Goal: Task Accomplishment & Management: Use online tool/utility

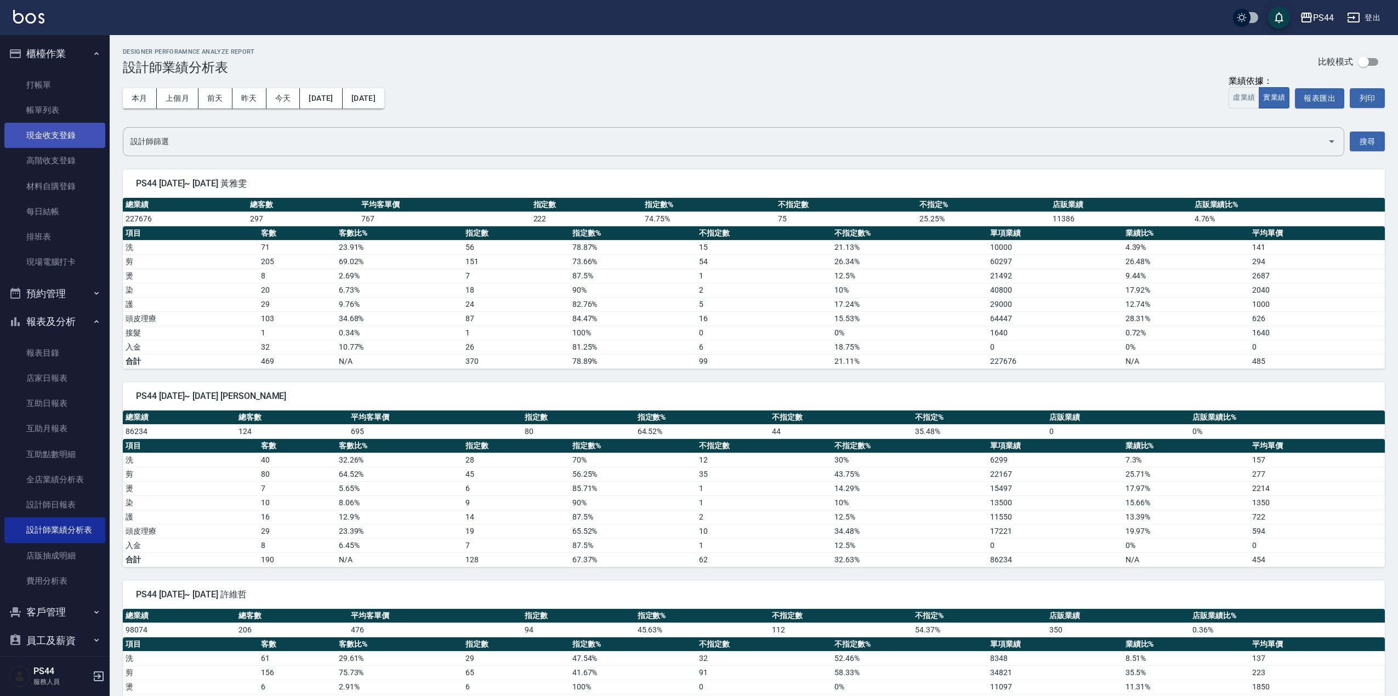
scroll to position [73, 0]
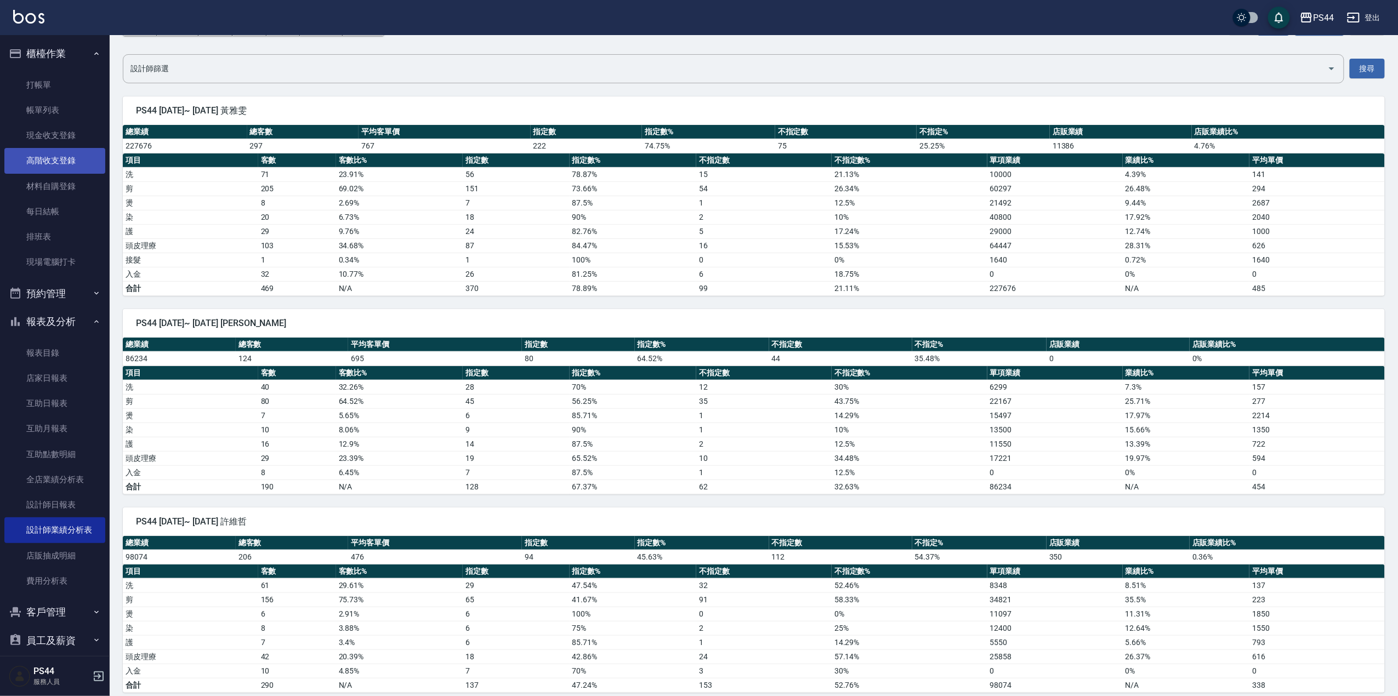
drag, startPoint x: 42, startPoint y: 138, endPoint x: 45, endPoint y: 150, distance: 12.4
click at [44, 138] on link "現金收支登錄" at bounding box center [54, 135] width 101 height 25
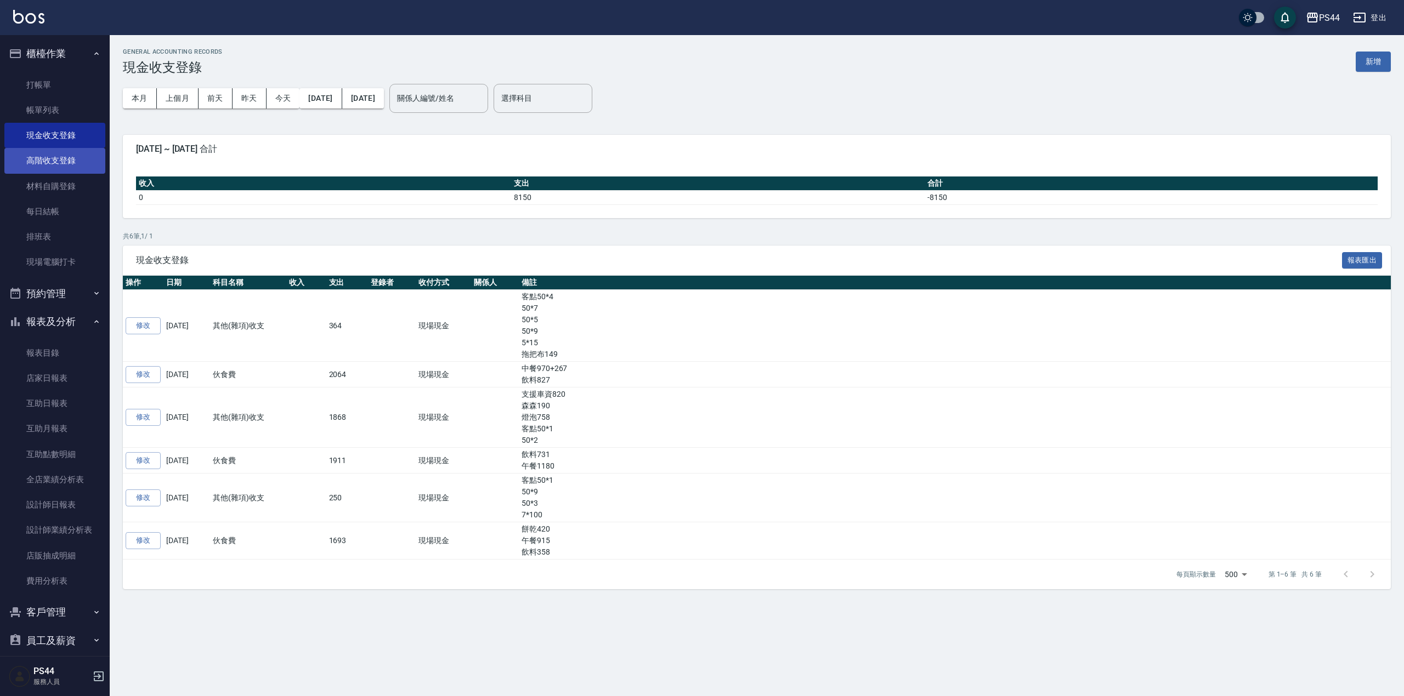
drag, startPoint x: 42, startPoint y: 168, endPoint x: 49, endPoint y: 168, distance: 7.1
click at [43, 168] on link "高階收支登錄" at bounding box center [54, 160] width 101 height 25
click at [587, 100] on input "選擇科目" at bounding box center [543, 98] width 89 height 19
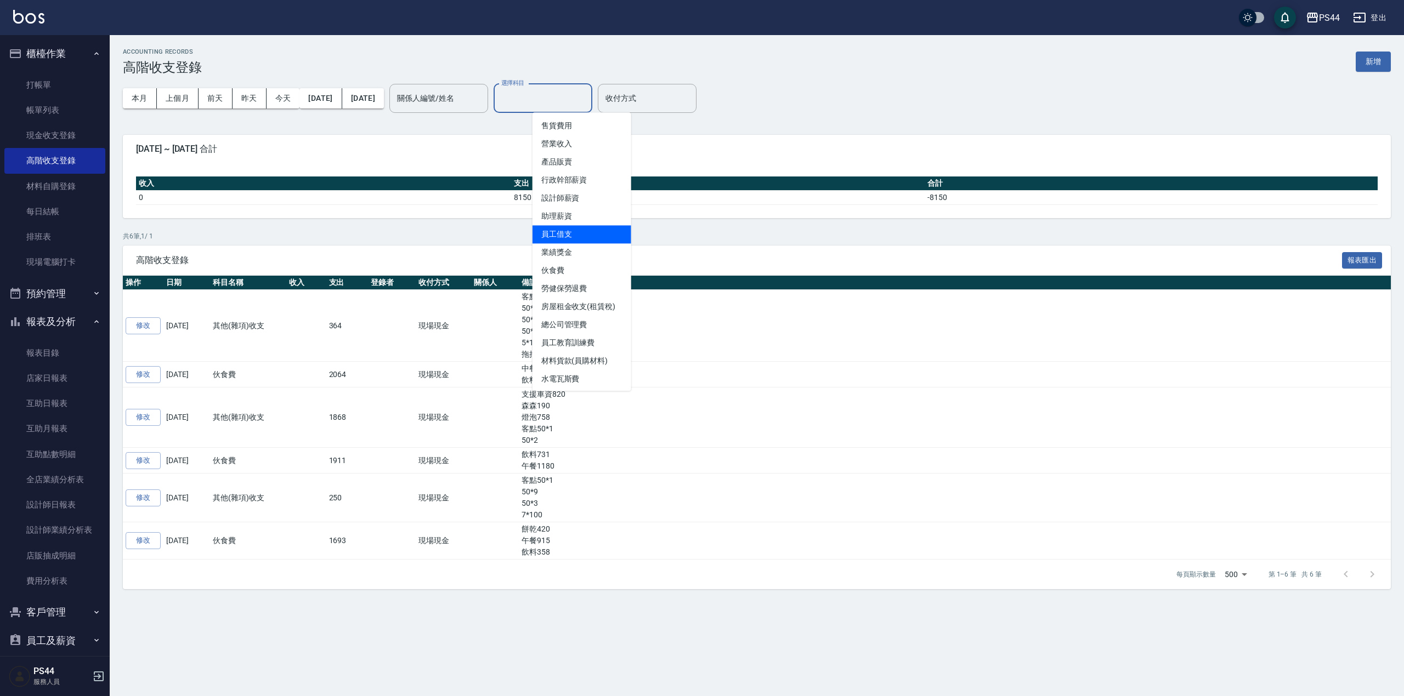
click at [566, 233] on li "員工借支" at bounding box center [582, 234] width 99 height 18
type input "員工借支"
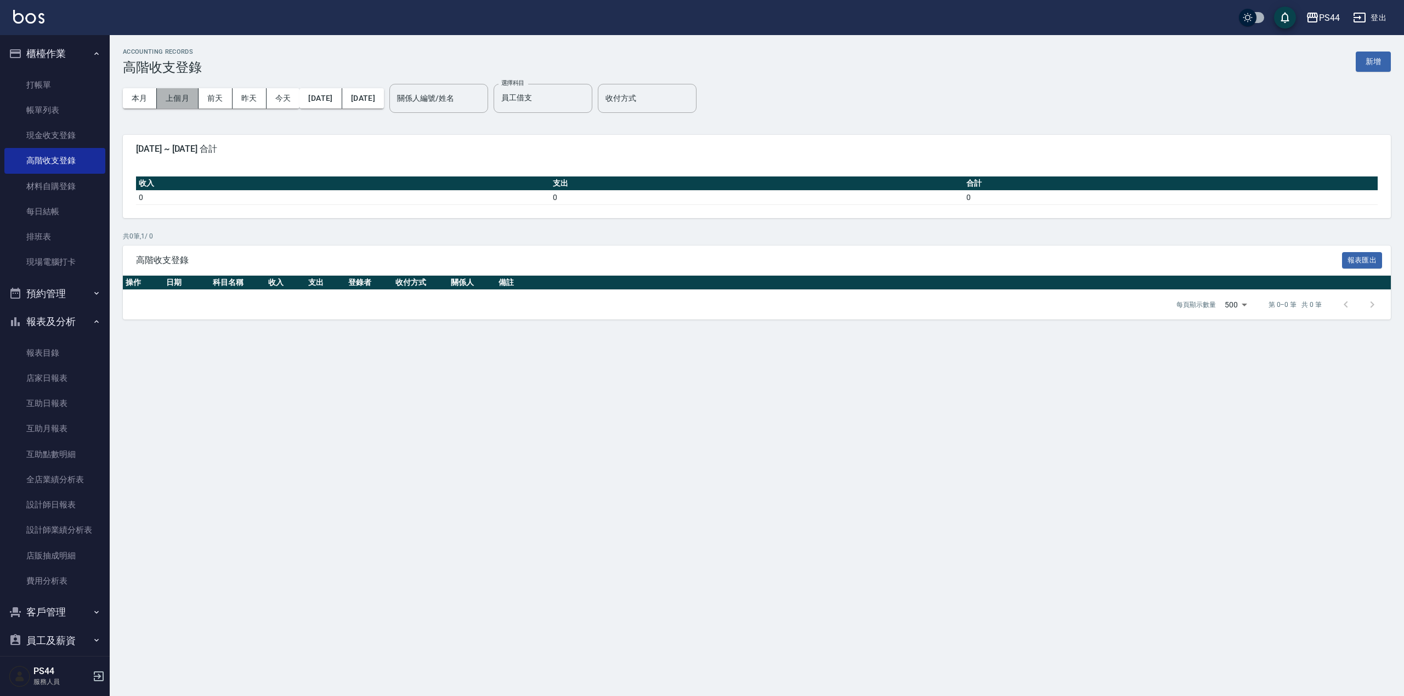
click at [179, 99] on button "上個月" at bounding box center [178, 98] width 42 height 20
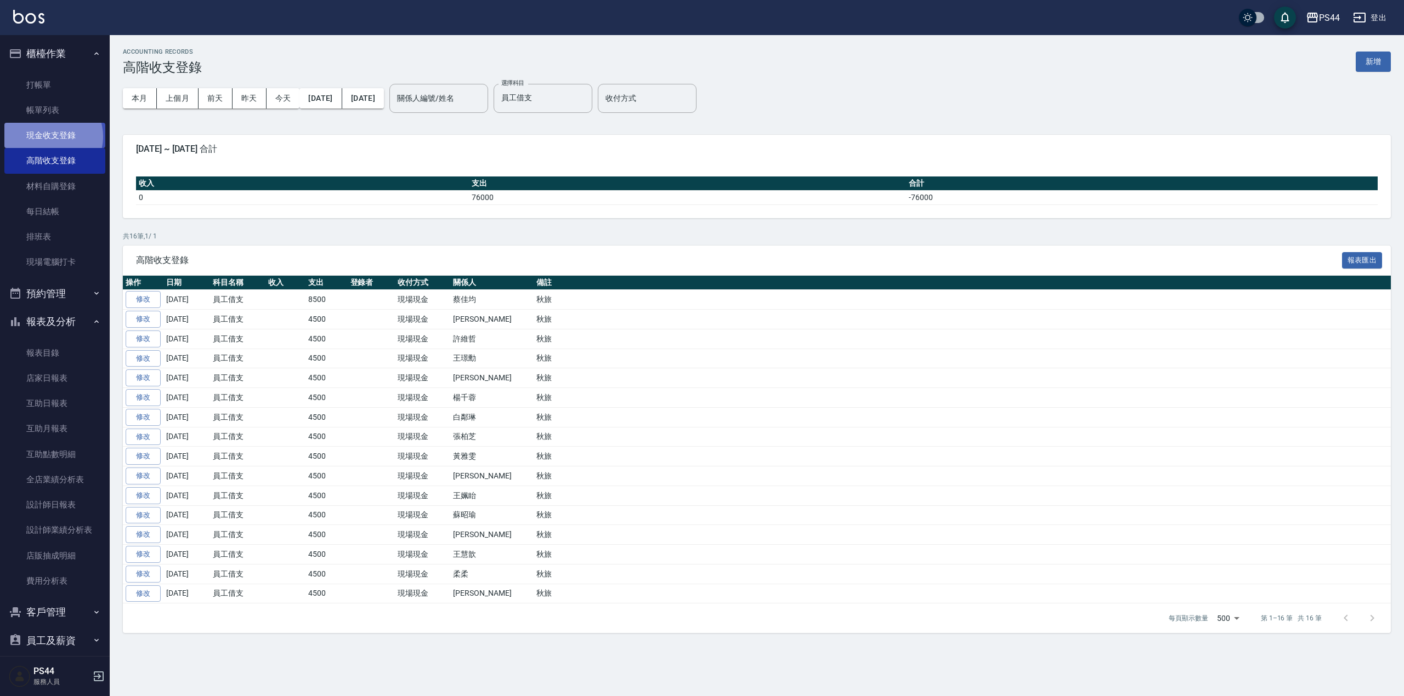
click at [52, 137] on link "現金收支登錄" at bounding box center [54, 135] width 101 height 25
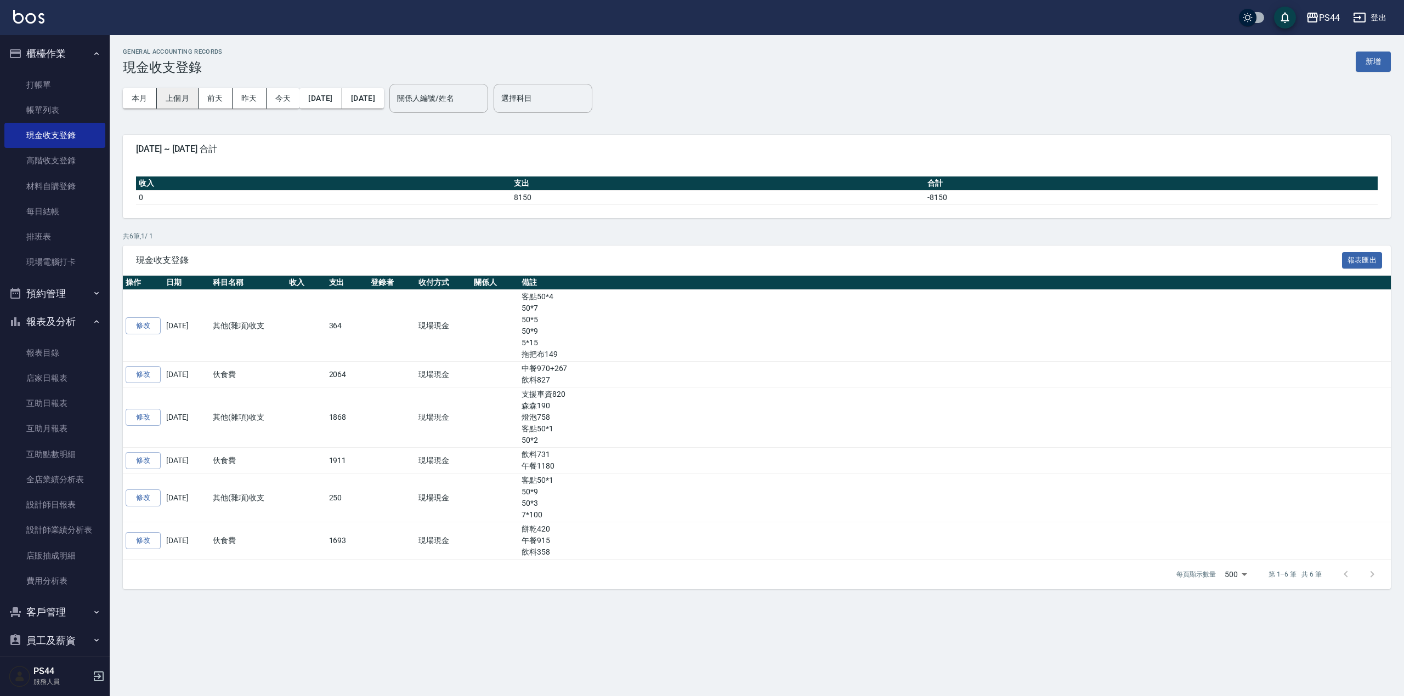
click at [175, 95] on button "上個月" at bounding box center [178, 98] width 42 height 20
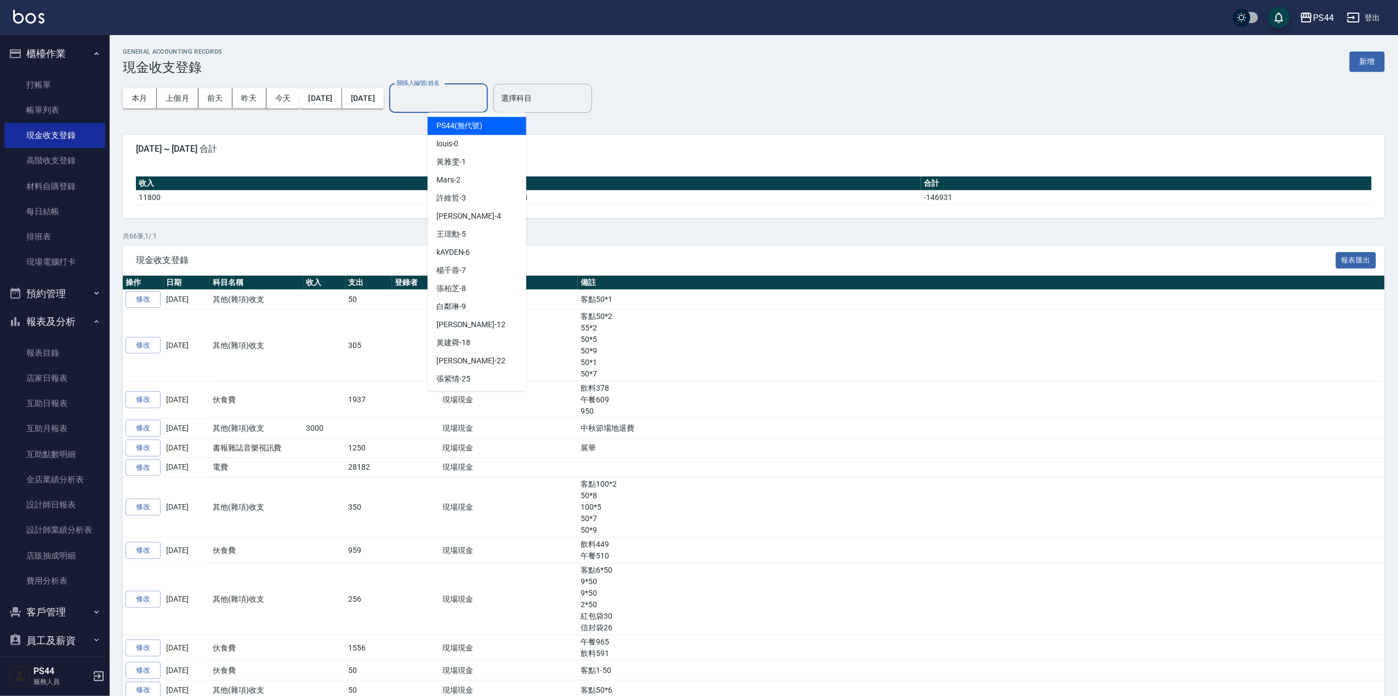
click at [483, 98] on input "關係人編號/姓名" at bounding box center [438, 98] width 89 height 19
click at [551, 105] on input "選擇科目" at bounding box center [543, 98] width 89 height 19
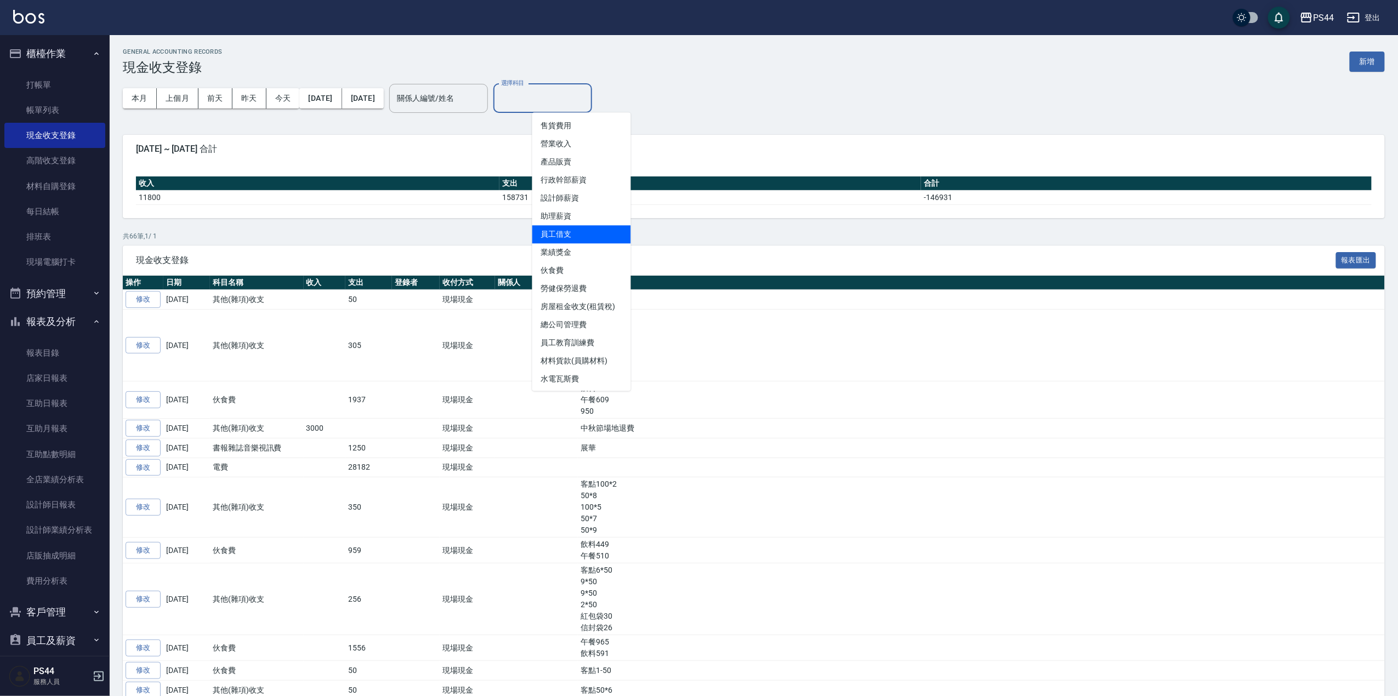
click at [568, 233] on li "員工借支" at bounding box center [582, 234] width 99 height 18
type input "員工借支"
